Goal: Information Seeking & Learning: Find specific fact

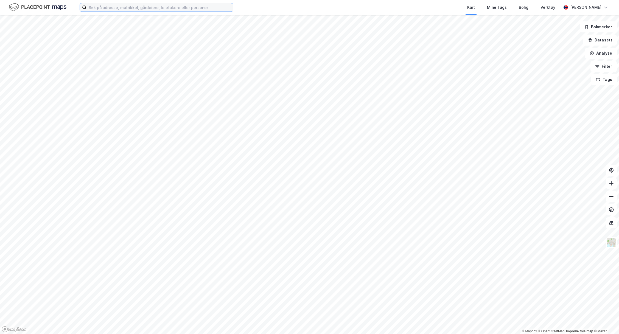
click at [101, 7] on input at bounding box center [159, 7] width 147 height 8
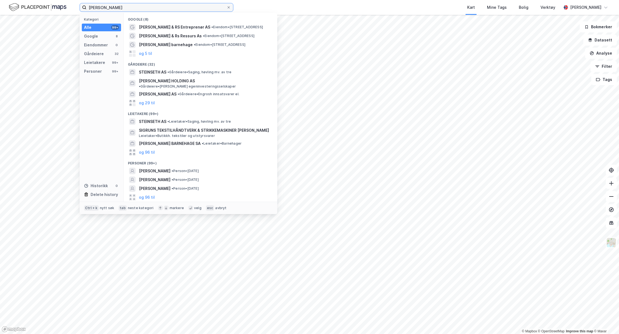
type input "[PERSON_NAME]"
click at [232, 168] on div "[PERSON_NAME] • Person • [DATE]" at bounding box center [205, 171] width 133 height 7
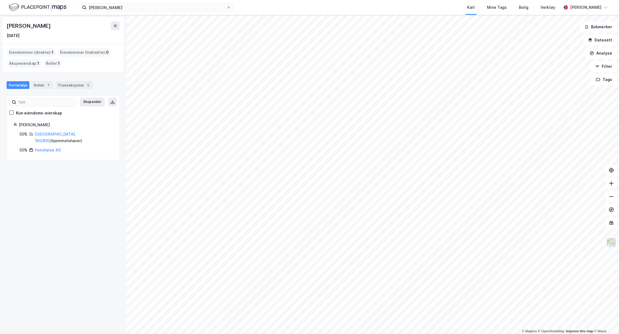
click at [43, 52] on div "Eiendommer (direkte) : 1" at bounding box center [31, 52] width 49 height 9
click at [56, 133] on link "[GEOGRAPHIC_DATA], 160/892" at bounding box center [55, 137] width 41 height 11
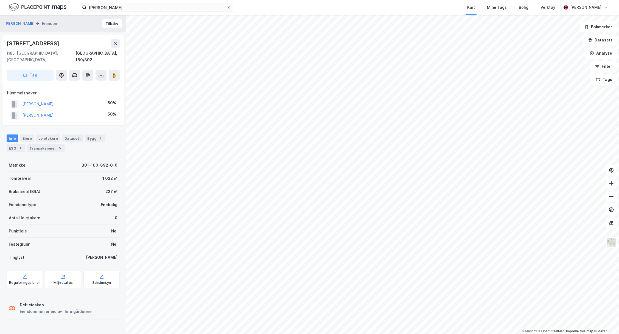
click at [44, 144] on div "Transaksjoner 5" at bounding box center [46, 148] width 38 height 8
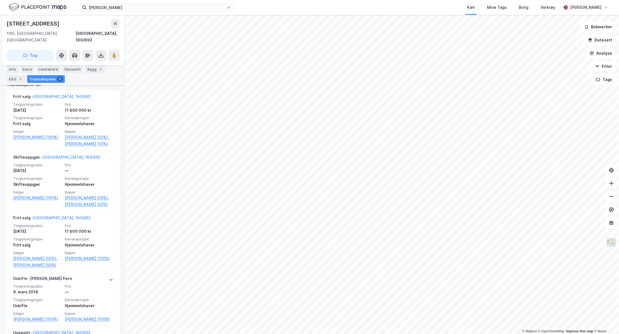
scroll to position [192, 0]
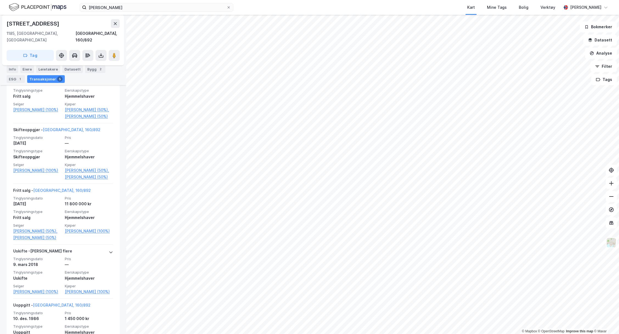
click at [91, 107] on link "[PERSON_NAME] (50%)," at bounding box center [89, 110] width 48 height 7
